Goal: Book appointment/travel/reservation

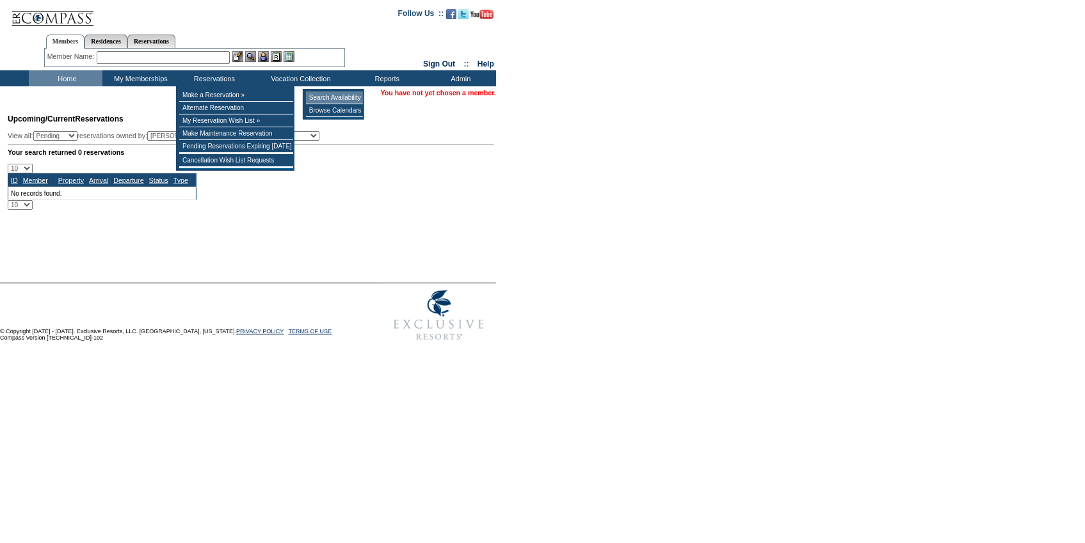
click at [352, 97] on td "Search Availability" at bounding box center [334, 98] width 57 height 13
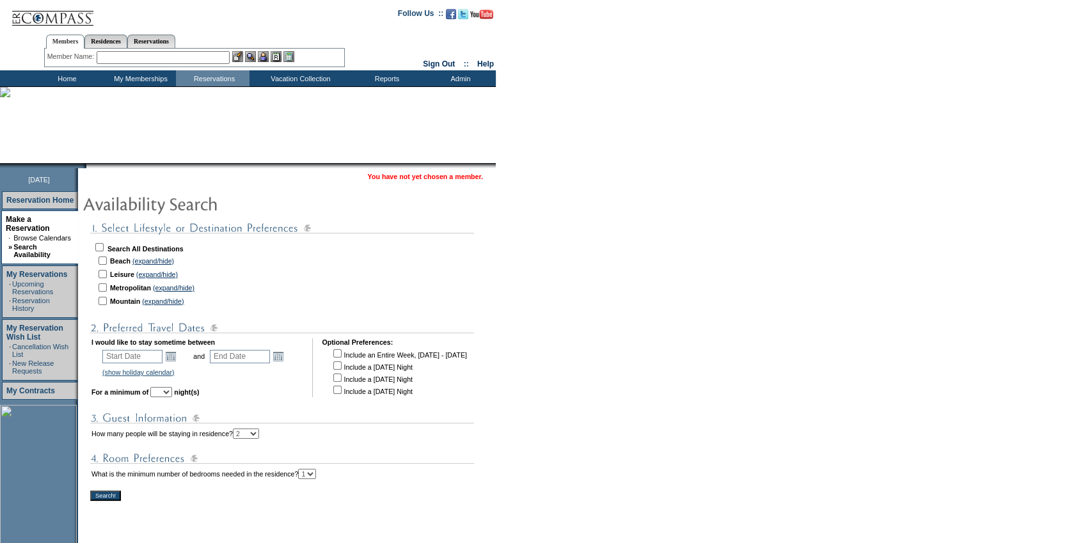
click at [104, 245] on input "checkbox" at bounding box center [99, 247] width 8 height 8
checkbox input "true"
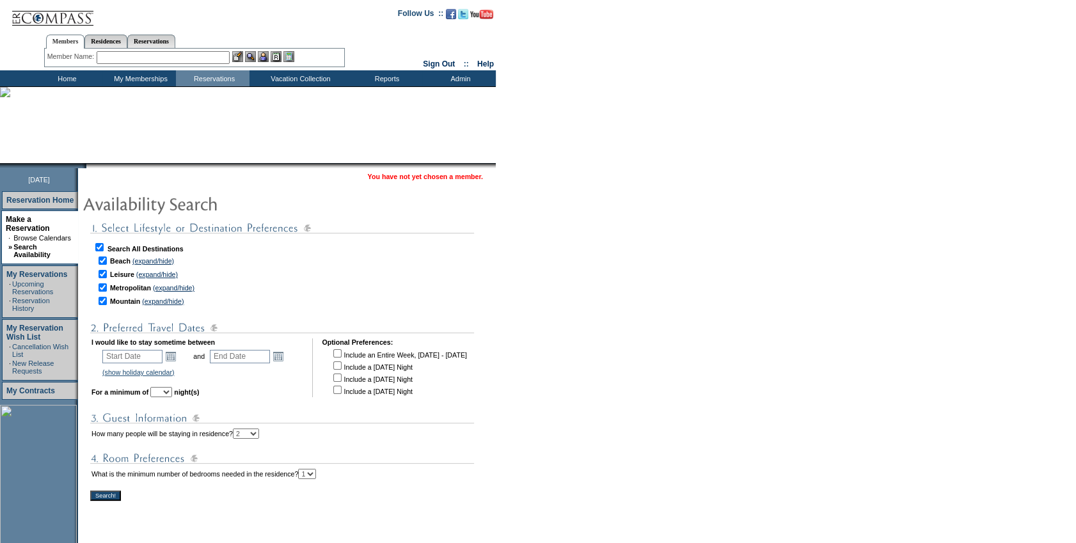
checkbox input "true"
click at [177, 355] on link "Open the calendar popup." at bounding box center [171, 356] width 14 height 14
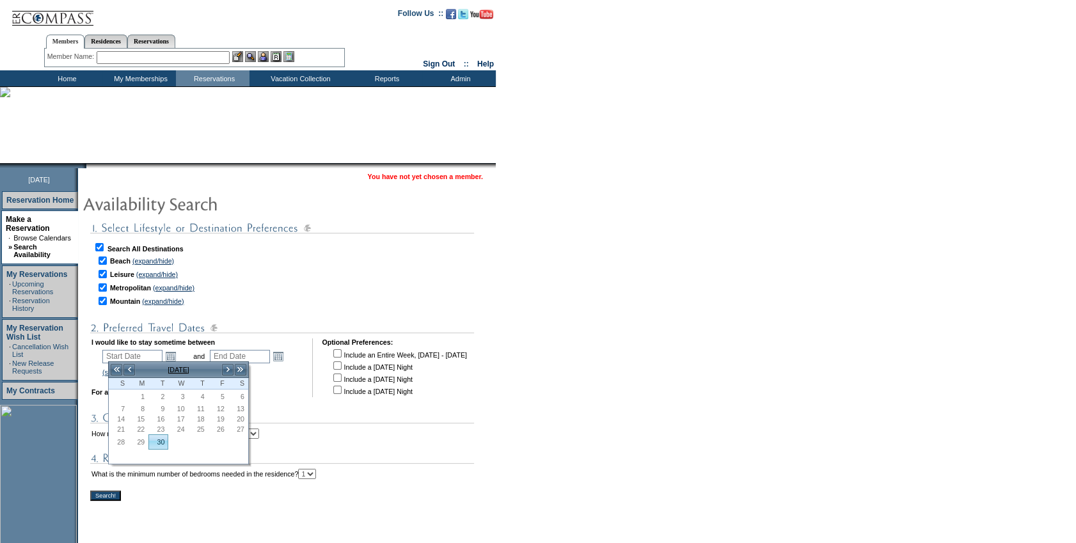
click at [163, 443] on link "30" at bounding box center [158, 442] width 19 height 14
type input "[DATE]"
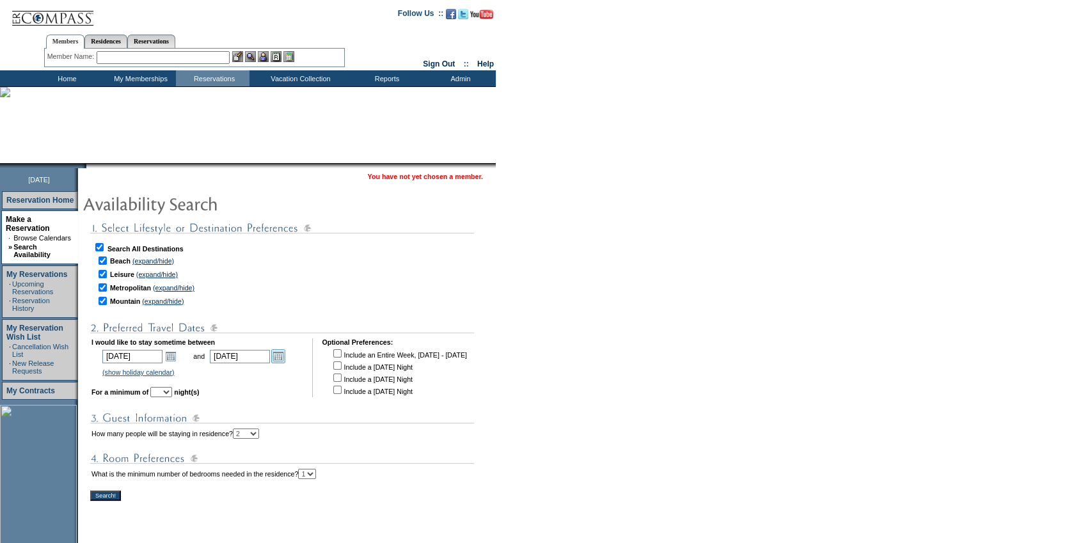
click at [285, 352] on link "Open the calendar popup." at bounding box center [278, 356] width 14 height 14
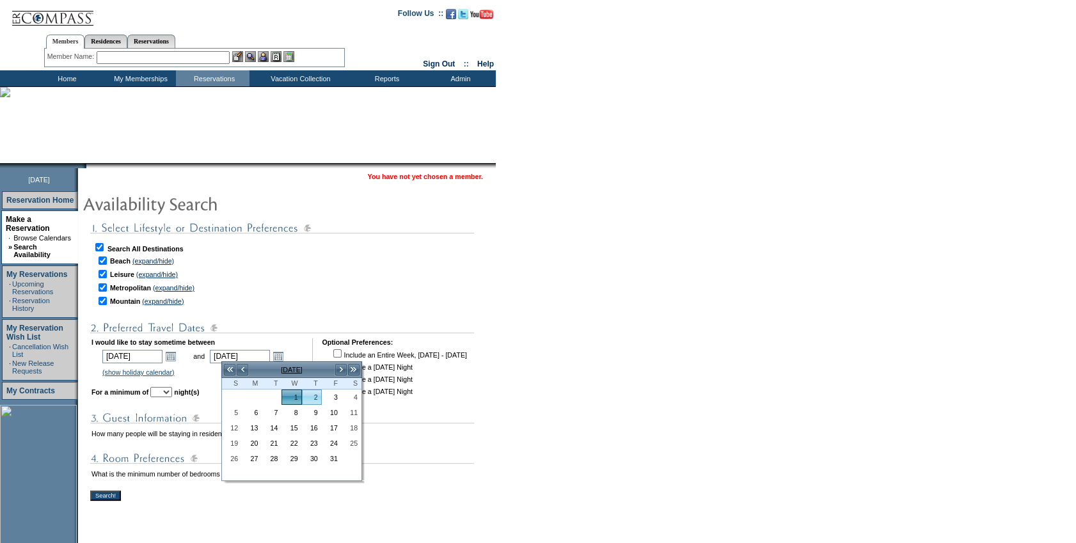
click at [319, 398] on link "2" at bounding box center [312, 397] width 19 height 14
type input "[DATE]"
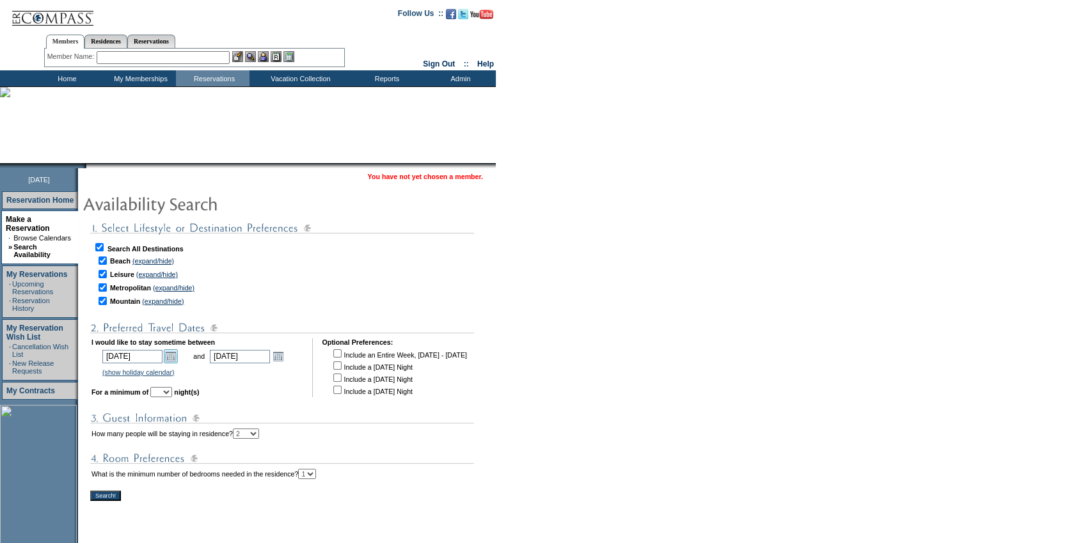
click at [173, 354] on link "Open the calendar popup." at bounding box center [171, 356] width 14 height 14
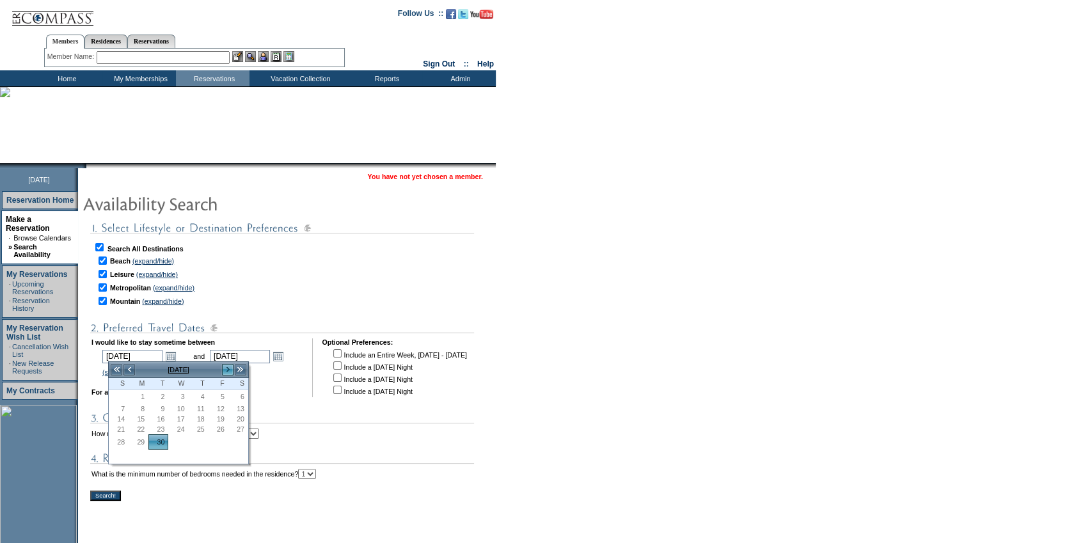
click at [225, 372] on link ">" at bounding box center [227, 370] width 13 height 13
click at [207, 397] on link "2" at bounding box center [198, 397] width 19 height 14
type input "[DATE]"
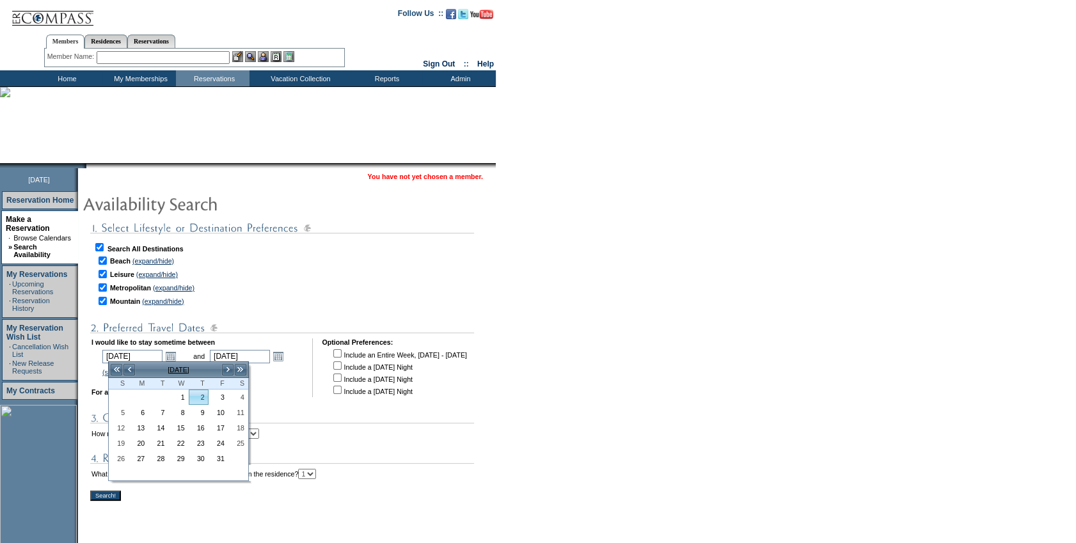
type input "[DATE]"
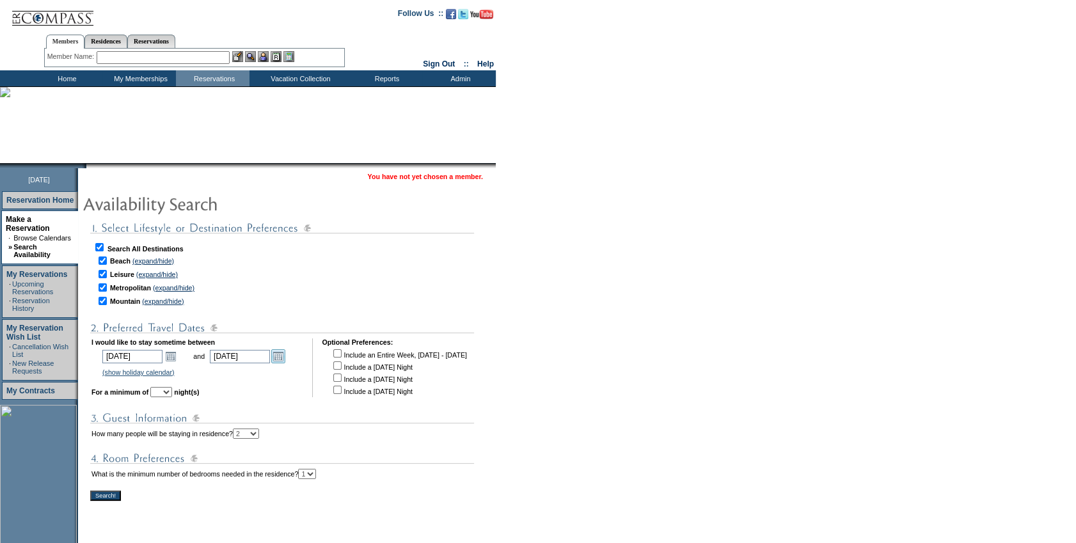
click at [285, 357] on link "Open the calendar popup." at bounding box center [278, 356] width 14 height 14
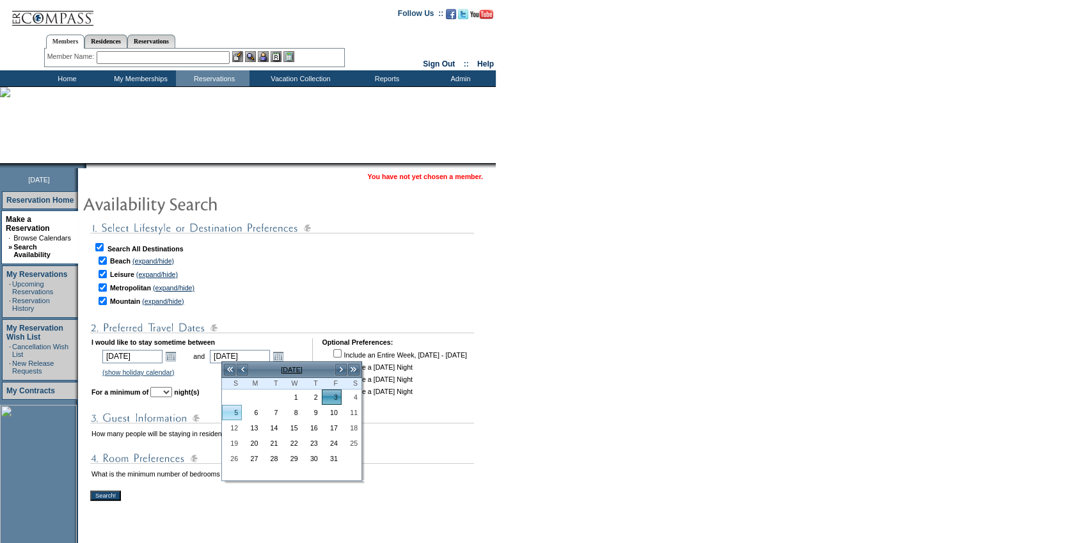
click at [239, 416] on link "5" at bounding box center [232, 413] width 19 height 14
type input "[DATE]"
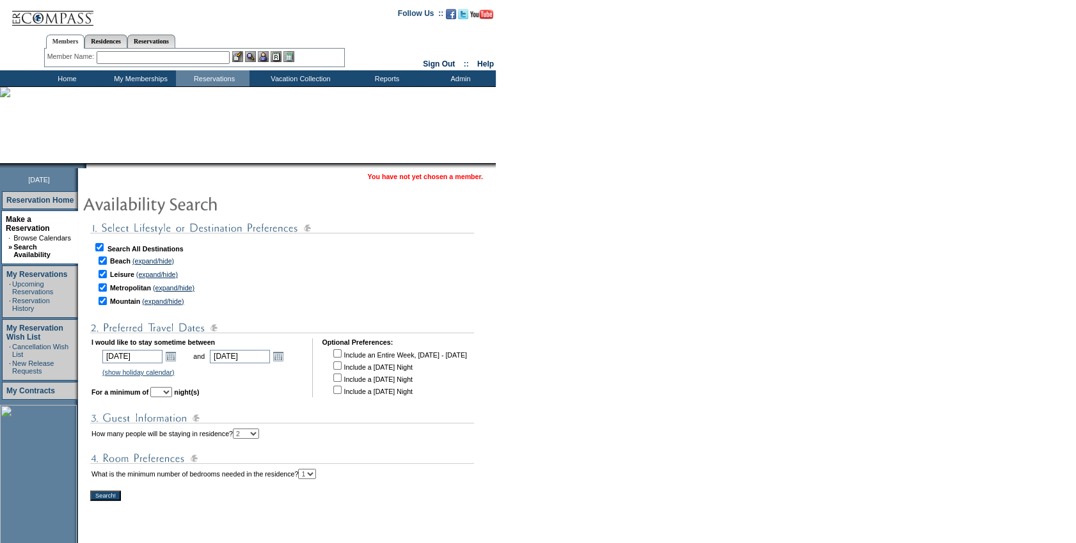
click at [172, 392] on select "1 2 3 4 5 6 7 8 9 10 11 12 13 14" at bounding box center [161, 392] width 22 height 10
select select "3"
click at [168, 387] on select "1 2 3 4 5 6 7 8 9 10 11 12 13 14" at bounding box center [161, 392] width 22 height 10
click at [110, 495] on input "Search!" at bounding box center [105, 496] width 31 height 10
